Goal: Find contact information: Find contact information

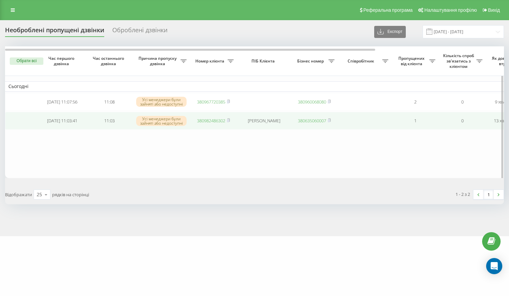
click at [216, 122] on link "380982486302" at bounding box center [211, 121] width 28 height 6
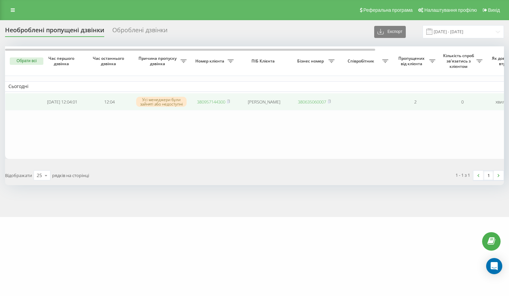
click at [213, 102] on link "380957144300" at bounding box center [211, 102] width 28 height 6
click at [201, 104] on link "380988378095" at bounding box center [211, 102] width 28 height 6
click at [205, 101] on link "380967161291" at bounding box center [211, 102] width 28 height 6
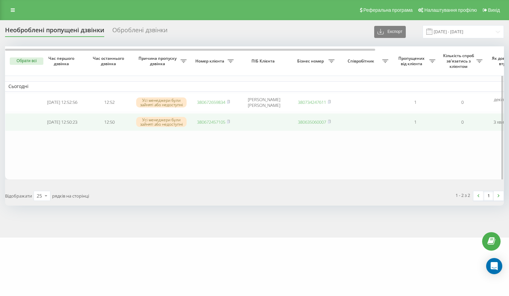
click at [210, 122] on link "380672457105" at bounding box center [211, 122] width 28 height 6
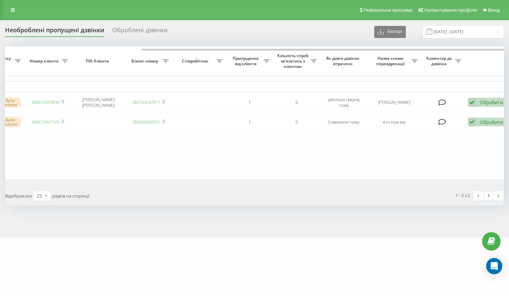
scroll to position [0, 173]
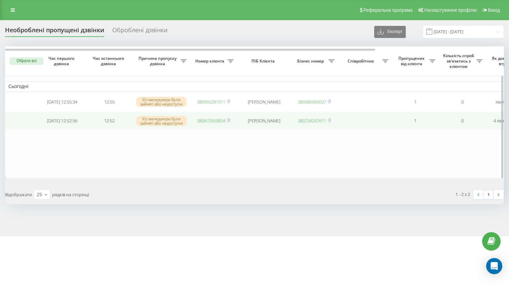
click at [205, 123] on link "380672659834" at bounding box center [211, 121] width 28 height 6
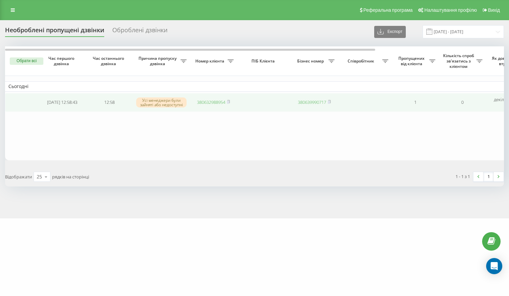
click at [211, 102] on link "380632988954" at bounding box center [211, 102] width 28 height 6
